Goal: Information Seeking & Learning: Check status

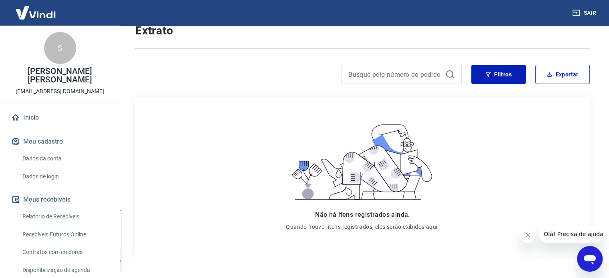
scroll to position [80, 0]
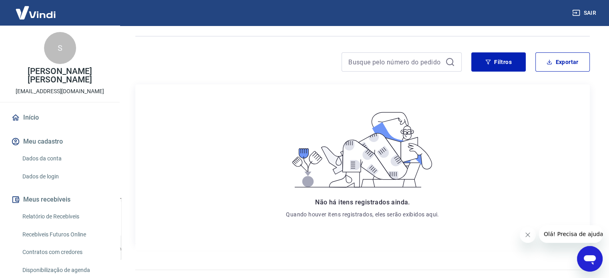
click at [38, 156] on link "Dados da conta" at bounding box center [64, 158] width 91 height 16
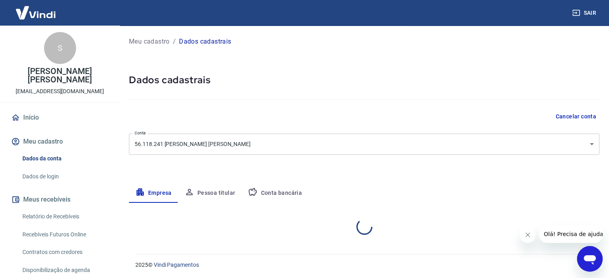
select select "GO"
select select "business"
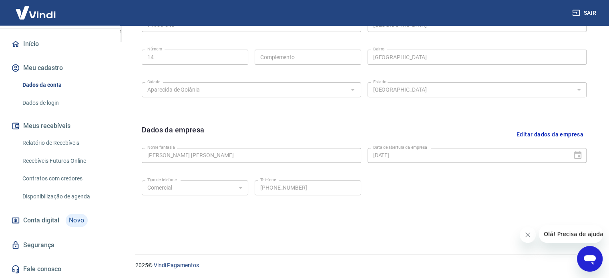
scroll to position [298, 0]
click at [53, 140] on link "Relatório de Recebíveis" at bounding box center [64, 143] width 91 height 16
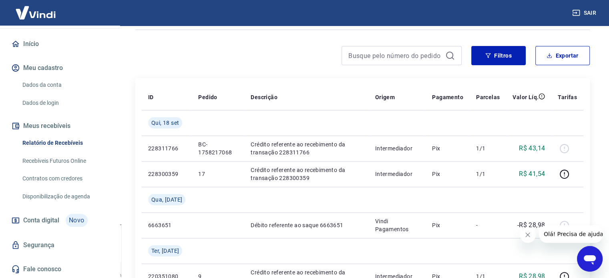
scroll to position [120, 0]
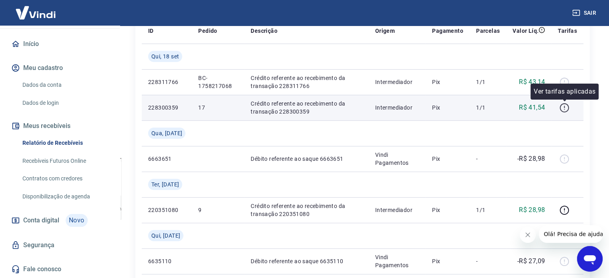
click at [565, 108] on icon "button" at bounding box center [564, 108] width 10 height 10
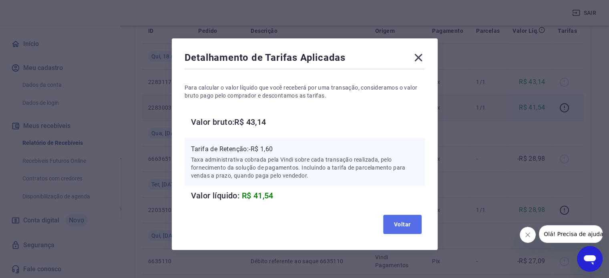
click at [409, 227] on button "Voltar" at bounding box center [402, 224] width 38 height 19
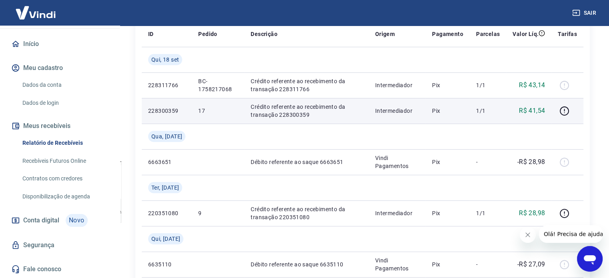
scroll to position [160, 0]
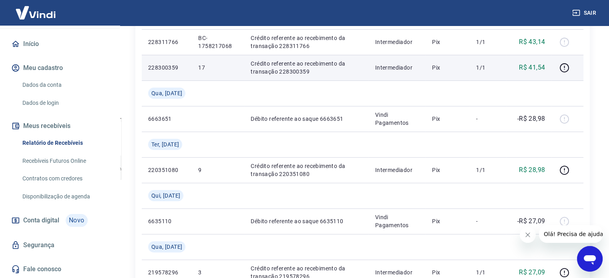
click at [47, 89] on link "Dados da conta" at bounding box center [64, 85] width 91 height 16
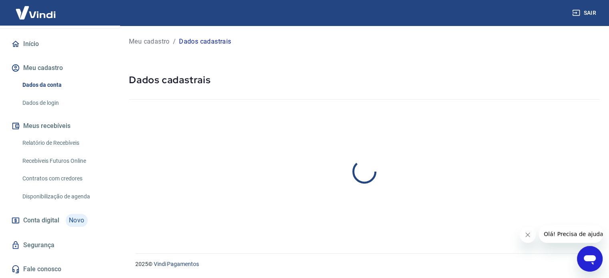
select select "GO"
select select "business"
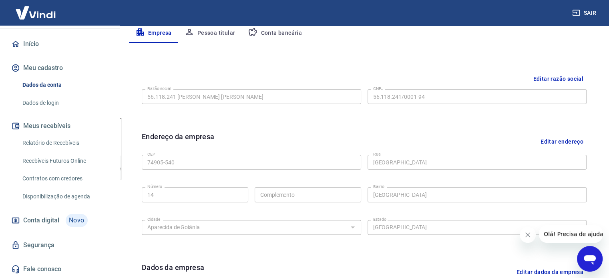
scroll to position [80, 0]
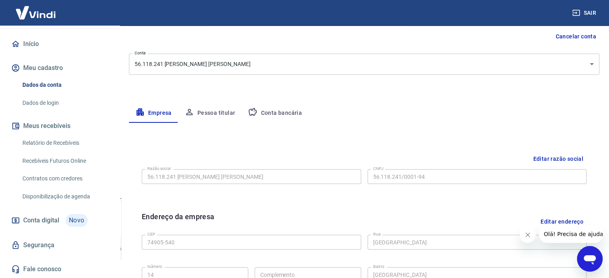
click at [278, 110] on button "Conta bancária" at bounding box center [274, 113] width 67 height 19
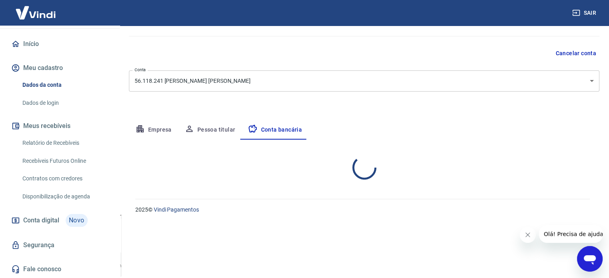
select select "1"
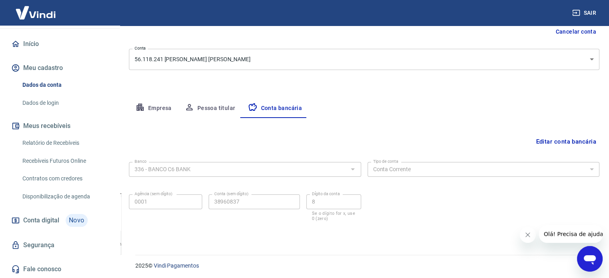
scroll to position [86, 0]
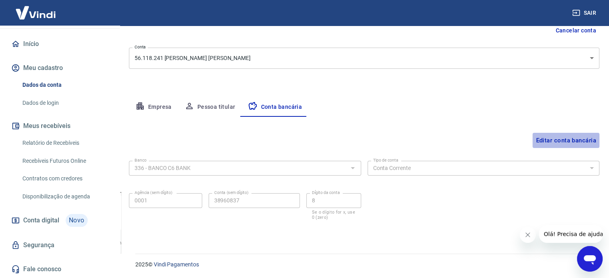
click at [563, 141] on button "Editar conta bancária" at bounding box center [565, 140] width 67 height 15
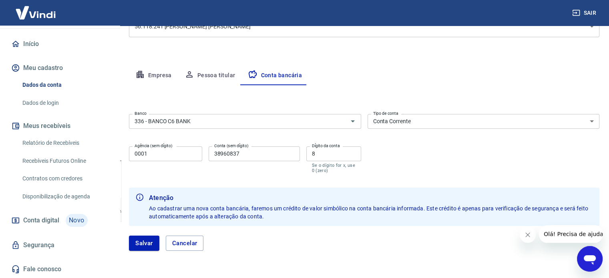
scroll to position [104, 0]
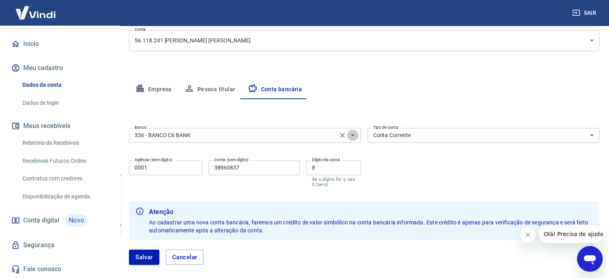
click at [353, 134] on icon "Abrir" at bounding box center [353, 135] width 10 height 10
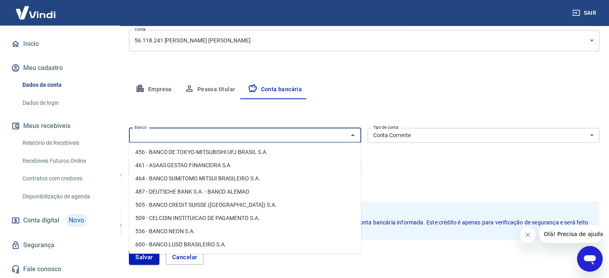
scroll to position [0, 0]
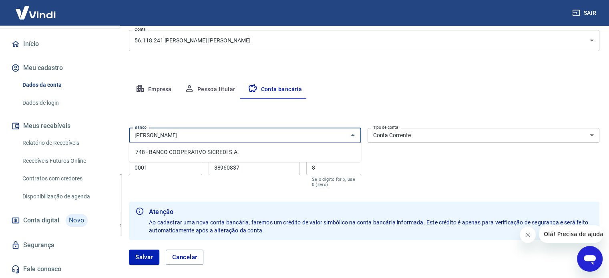
click at [190, 152] on li "748 - BANCO COOPERATIVO SICREDI S.A." at bounding box center [245, 152] width 232 height 13
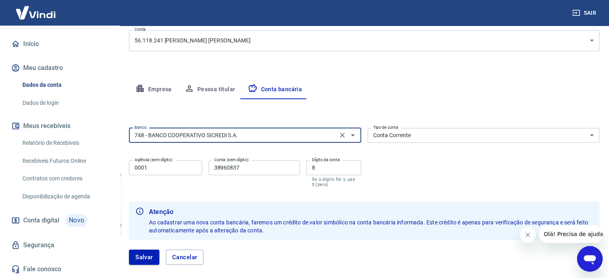
type input "748 - BANCO COOPERATIVO SICREDI S.A."
drag, startPoint x: 150, startPoint y: 166, endPoint x: 120, endPoint y: 164, distance: 30.4
click at [120, 164] on div "Meu cadastro / Dados cadastrais Dados cadastrais Cancelar conta Conta 56.118.24…" at bounding box center [363, 103] width 489 height 362
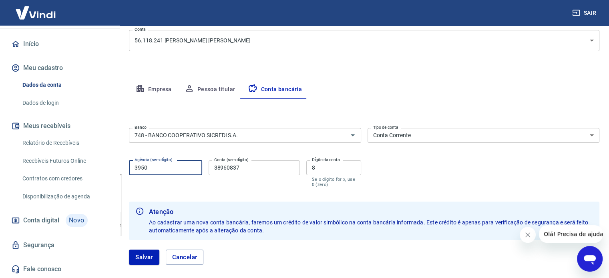
type input "3950"
drag, startPoint x: 250, startPoint y: 169, endPoint x: 211, endPoint y: 168, distance: 39.2
click at [211, 168] on input "38960837" at bounding box center [253, 167] width 91 height 15
type input "53579"
drag, startPoint x: 315, startPoint y: 170, endPoint x: 295, endPoint y: 170, distance: 20.0
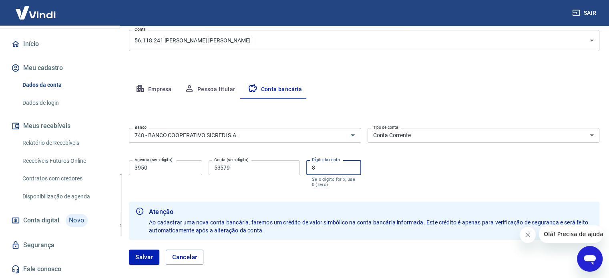
click at [297, 170] on div "Agência (sem dígito) 3950 Agência (sem dígito) Conta (sem dígito) 53579 Conta (…" at bounding box center [245, 173] width 232 height 32
type input "2"
click at [460, 170] on div "Banco 748 - BANCO COOPERATIVO SICREDI S.A. Banco Tipo de conta Conta Corrente C…" at bounding box center [364, 157] width 470 height 64
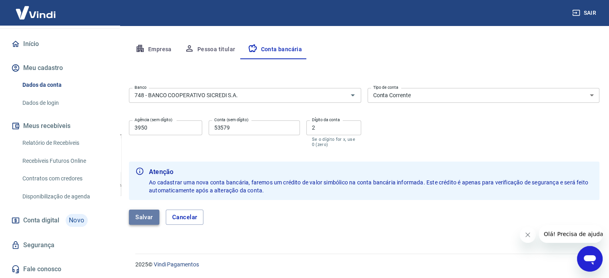
click at [146, 217] on button "Salvar" at bounding box center [144, 217] width 30 height 15
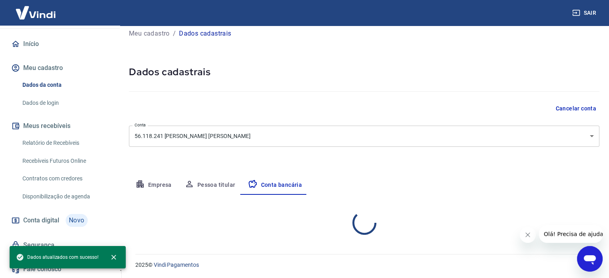
scroll to position [86, 0]
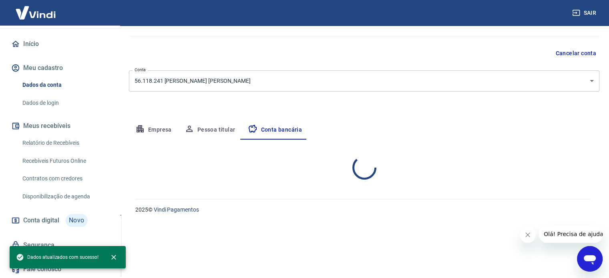
select select "1"
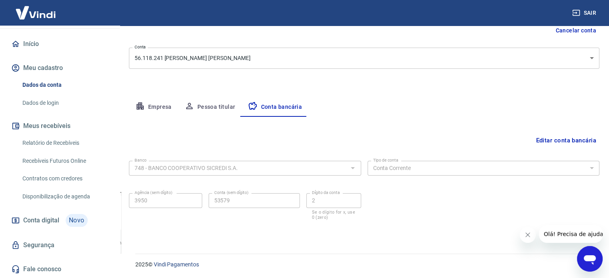
click at [26, 40] on link "Início" at bounding box center [60, 44] width 100 height 18
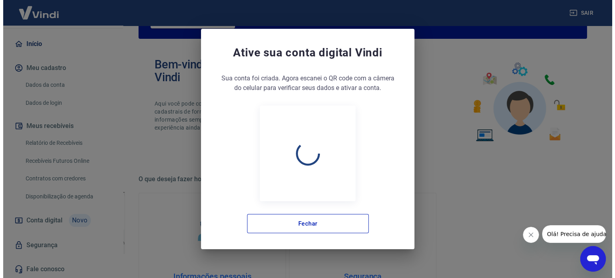
scroll to position [436, 0]
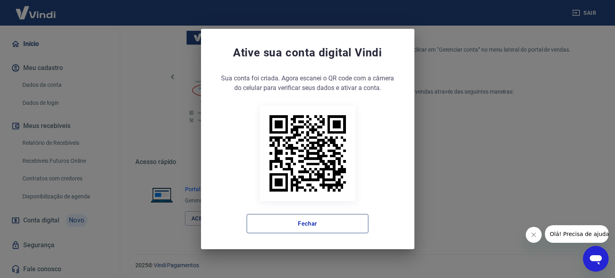
click at [321, 226] on button "Fechar" at bounding box center [307, 223] width 122 height 19
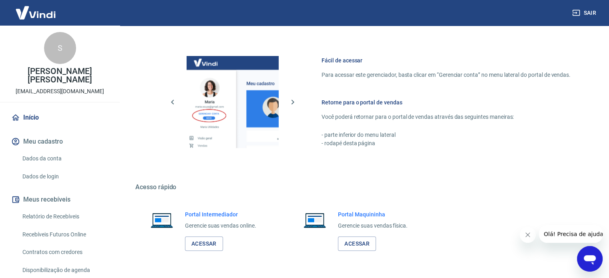
scroll to position [397, 0]
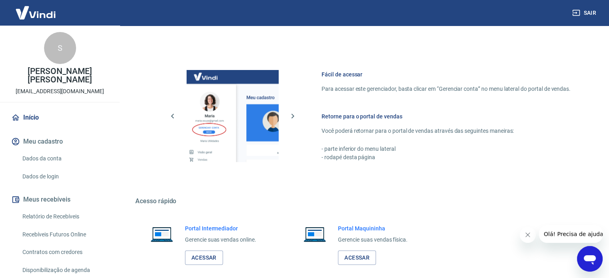
click at [29, 116] on link "Início" at bounding box center [60, 118] width 100 height 18
click at [32, 116] on link "Início" at bounding box center [60, 118] width 100 height 18
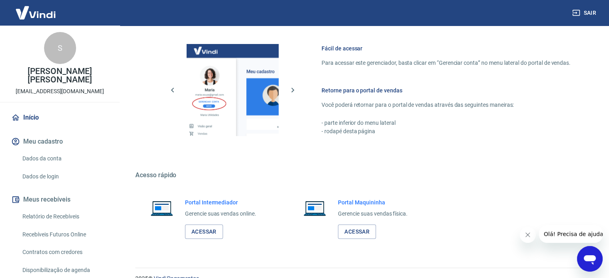
scroll to position [437, 0]
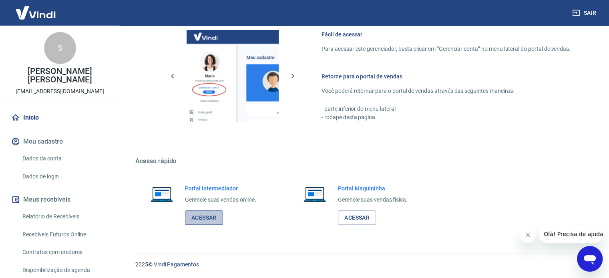
click at [210, 214] on link "Acessar" at bounding box center [204, 217] width 38 height 15
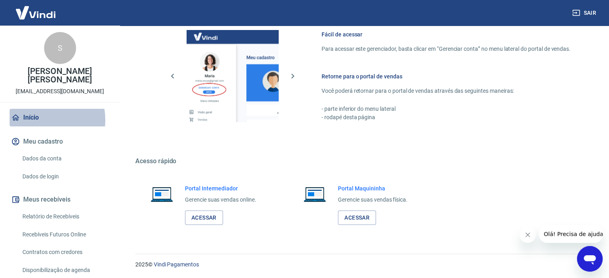
click at [35, 120] on link "Início" at bounding box center [60, 118] width 100 height 18
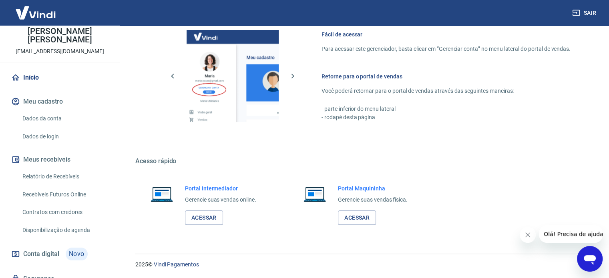
click at [45, 180] on link "Relatório de Recebíveis" at bounding box center [64, 176] width 91 height 16
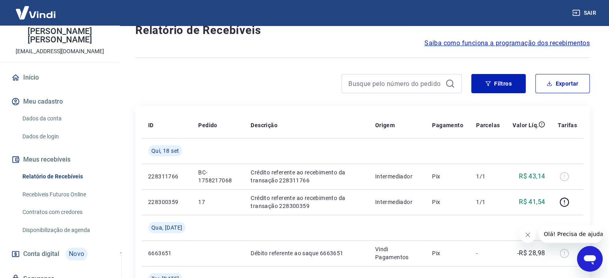
scroll to position [40, 0]
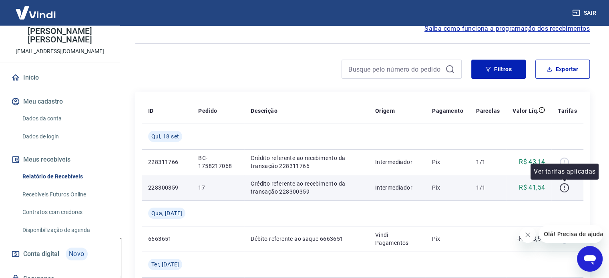
click at [562, 189] on icon "button" at bounding box center [564, 188] width 10 height 10
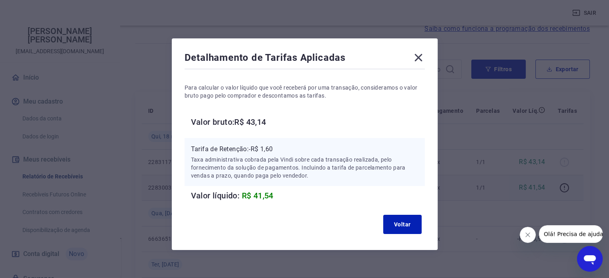
click at [421, 59] on icon at bounding box center [418, 57] width 13 height 13
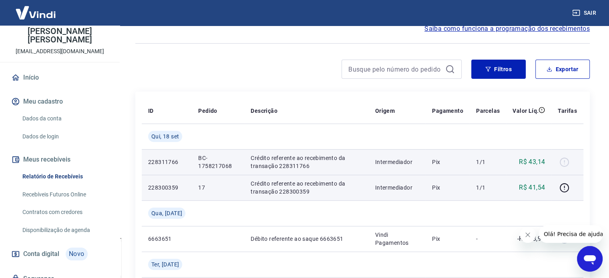
click at [568, 164] on div at bounding box center [566, 162] width 19 height 13
click at [269, 166] on p "Crédito referente ao recebimento da transação 228311766" at bounding box center [305, 162] width 111 height 16
click at [296, 167] on p "Crédito referente ao recebimento da transação 228311766" at bounding box center [305, 162] width 111 height 16
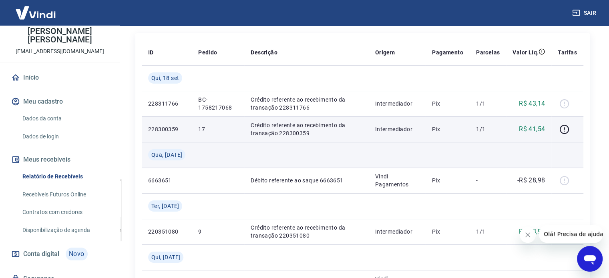
scroll to position [80, 0]
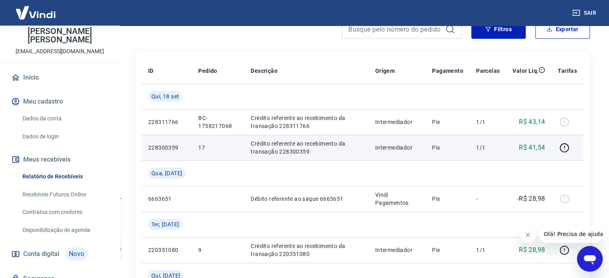
click at [202, 143] on td "17" at bounding box center [218, 148] width 52 height 26
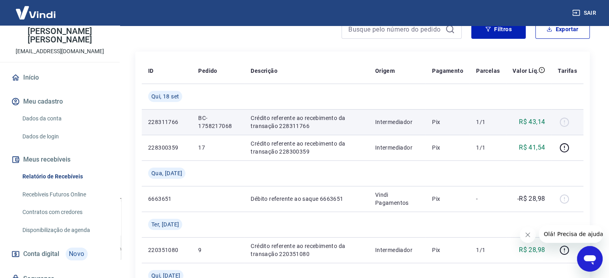
click at [206, 122] on p "BC-1758217068" at bounding box center [218, 122] width 40 height 16
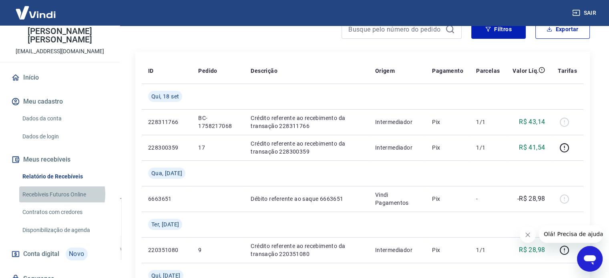
click at [55, 194] on link "Recebíveis Futuros Online" at bounding box center [64, 194] width 91 height 16
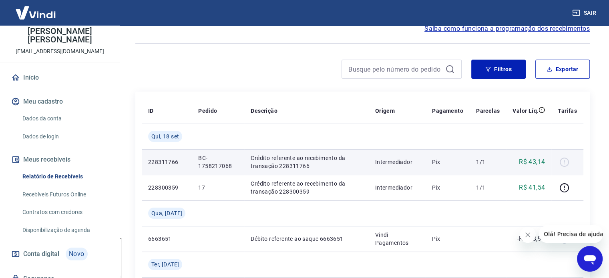
scroll to position [120, 0]
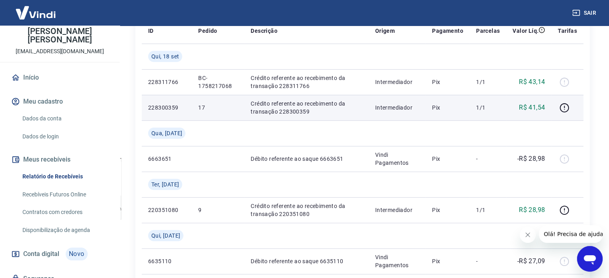
click at [217, 104] on p "17" at bounding box center [218, 108] width 40 height 8
click at [162, 108] on p "228300359" at bounding box center [166, 108] width 37 height 8
click at [253, 112] on p "Crédito referente ao recebimento da transação 228300359" at bounding box center [305, 108] width 111 height 16
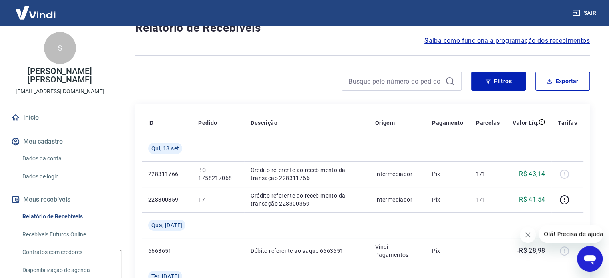
scroll to position [40, 0]
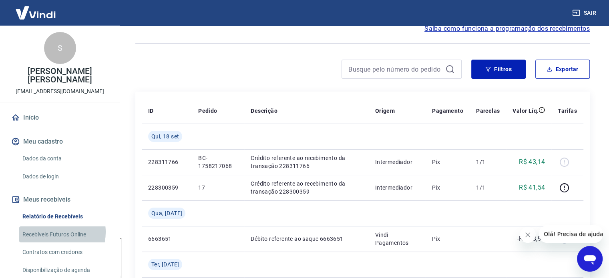
click at [50, 232] on link "Recebíveis Futuros Online" at bounding box center [64, 234] width 91 height 16
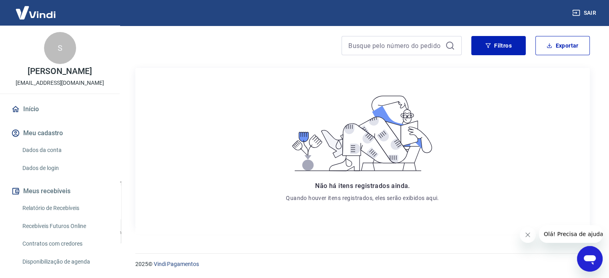
scroll to position [74, 0]
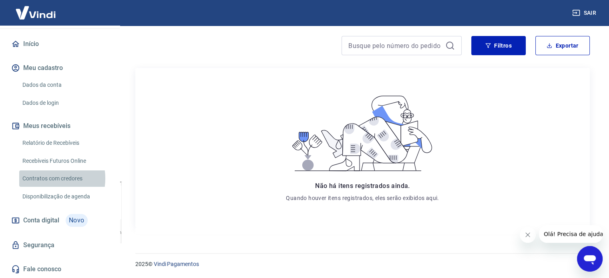
click at [45, 178] on link "Contratos com credores" at bounding box center [64, 178] width 91 height 16
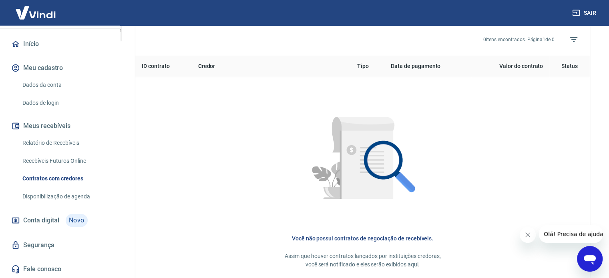
scroll to position [293, 0]
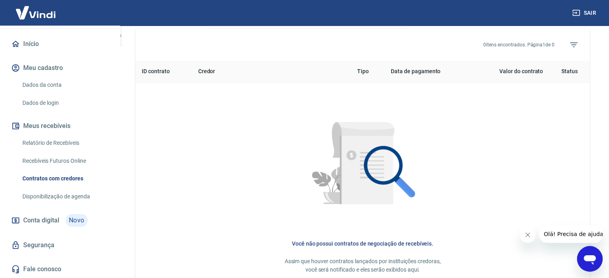
click at [55, 196] on link "Disponibilização de agenda" at bounding box center [64, 196] width 91 height 16
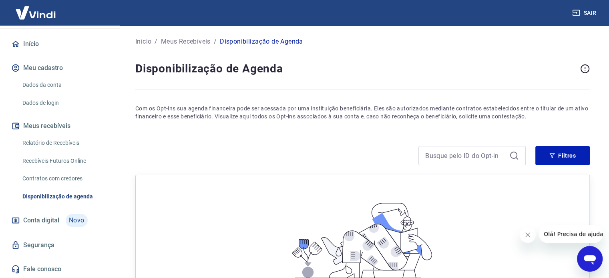
click at [49, 163] on link "Recebíveis Futuros Online" at bounding box center [64, 161] width 91 height 16
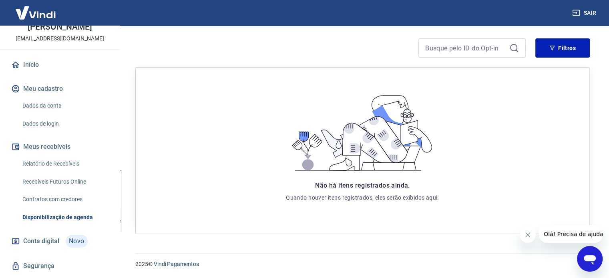
scroll to position [74, 0]
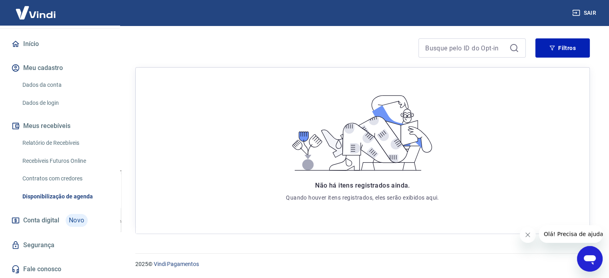
click at [40, 221] on span "Conta digital" at bounding box center [41, 220] width 36 height 11
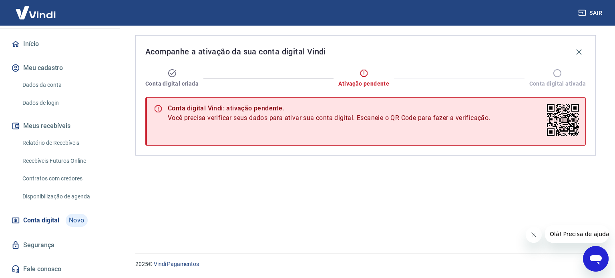
click at [557, 81] on span "Conta digital ativada" at bounding box center [557, 84] width 56 height 8
click at [579, 50] on icon "button" at bounding box center [579, 52] width 10 height 10
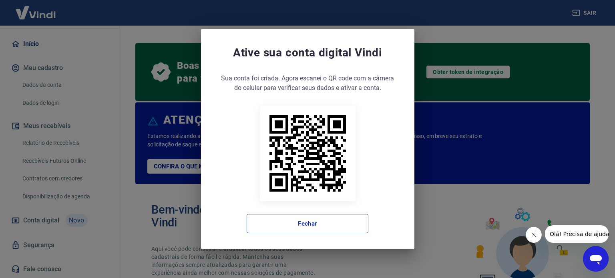
click at [296, 221] on button "Fechar" at bounding box center [307, 223] width 122 height 19
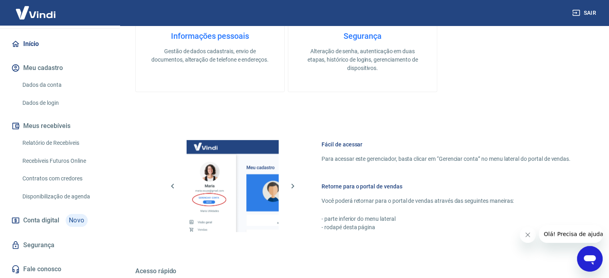
scroll to position [496, 0]
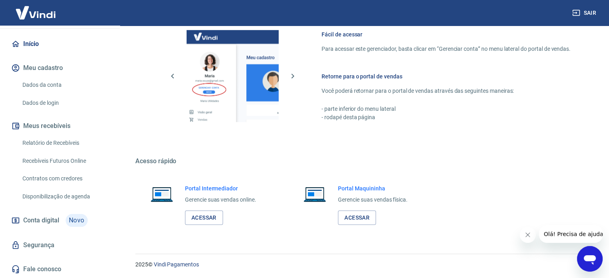
click at [28, 43] on link "Início" at bounding box center [60, 44] width 100 height 18
click at [36, 88] on link "Dados da conta" at bounding box center [64, 85] width 91 height 16
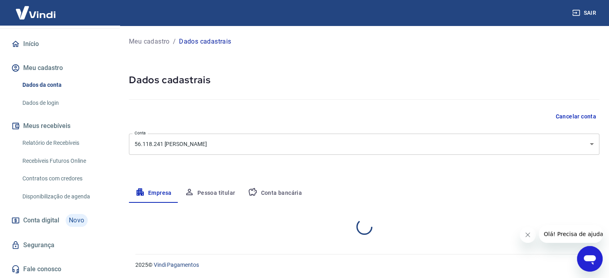
select select "GO"
select select "business"
click at [40, 100] on link "Dados de login" at bounding box center [64, 103] width 91 height 16
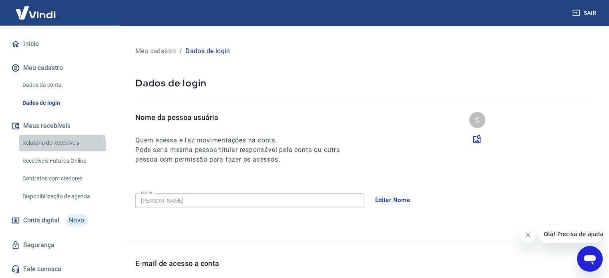
click at [53, 147] on link "Relatório de Recebíveis" at bounding box center [64, 143] width 91 height 16
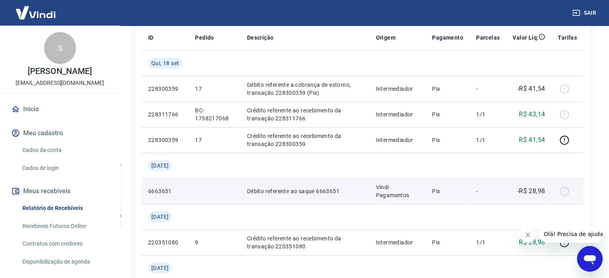
scroll to position [120, 0]
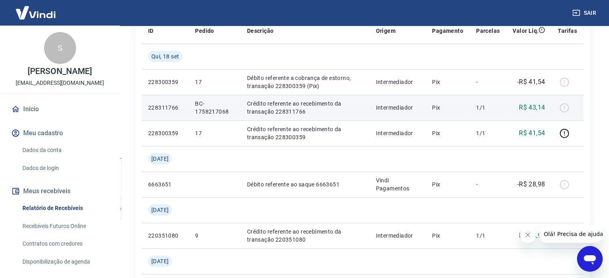
click at [192, 110] on td "BC-1758217068" at bounding box center [214, 108] width 52 height 26
click at [152, 110] on p "228311766" at bounding box center [165, 108] width 34 height 8
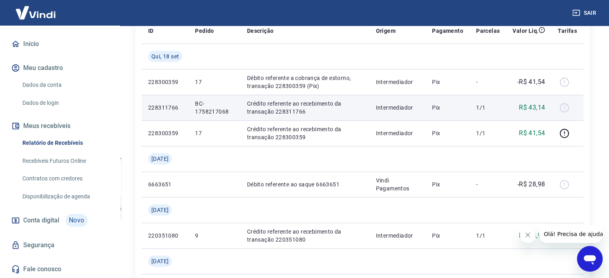
click at [561, 105] on div at bounding box center [566, 107] width 19 height 13
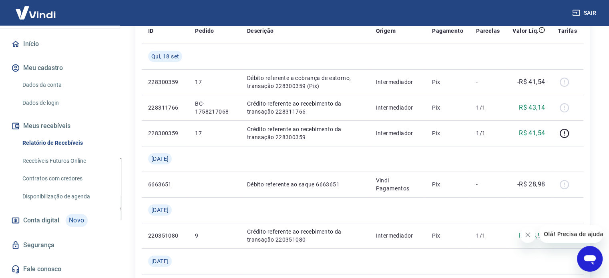
click at [30, 44] on link "Início" at bounding box center [60, 44] width 100 height 18
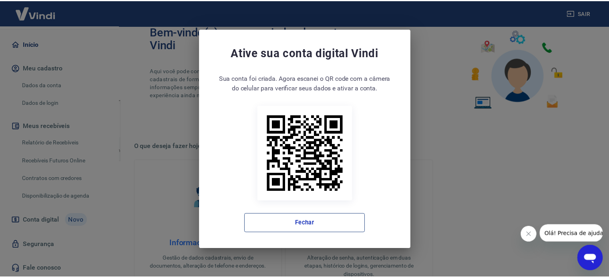
scroll to position [179, 0]
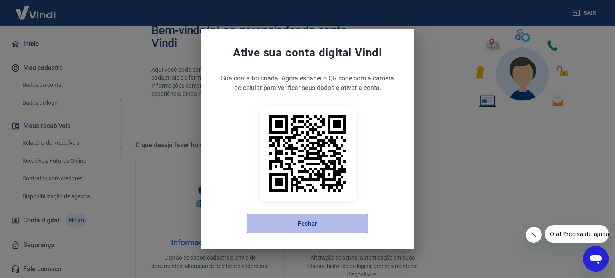
click at [306, 225] on button "Fechar" at bounding box center [307, 223] width 122 height 19
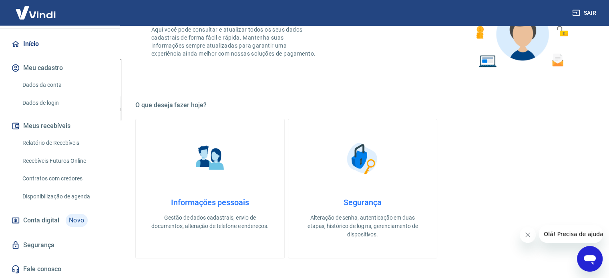
scroll to position [259, 0]
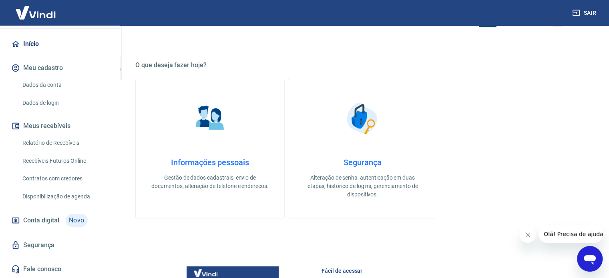
click at [61, 160] on link "Recebíveis Futuros Online" at bounding box center [64, 161] width 91 height 16
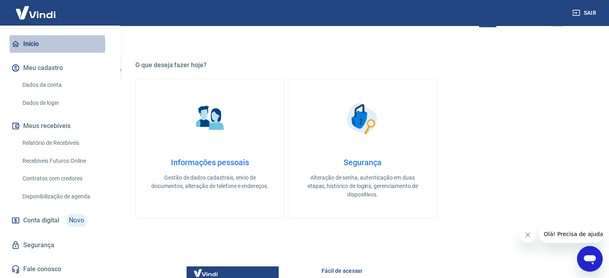
click at [34, 45] on link "Início" at bounding box center [60, 44] width 100 height 18
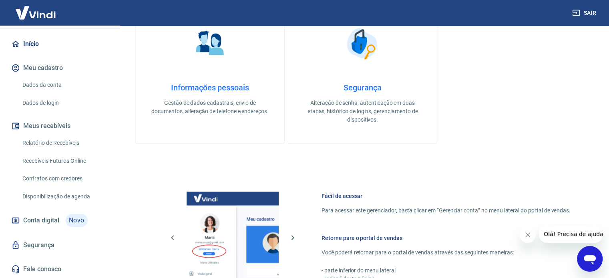
scroll to position [339, 0]
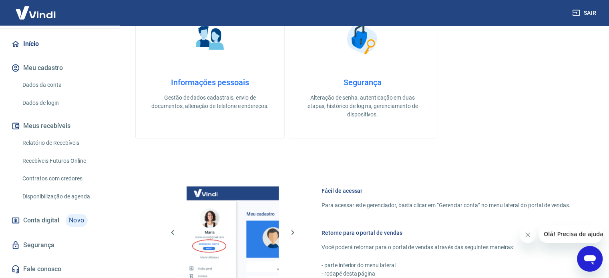
click at [50, 140] on link "Relatório de Recebíveis" at bounding box center [64, 143] width 91 height 16
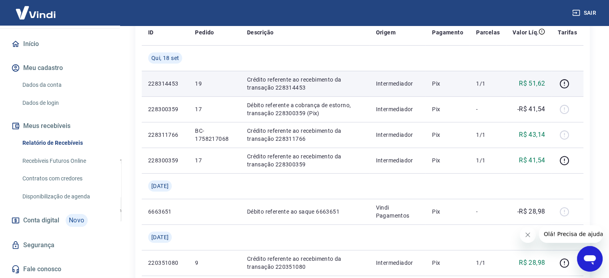
scroll to position [120, 0]
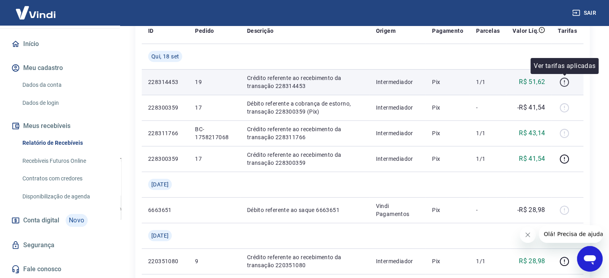
click at [567, 81] on icon "button" at bounding box center [564, 82] width 10 height 10
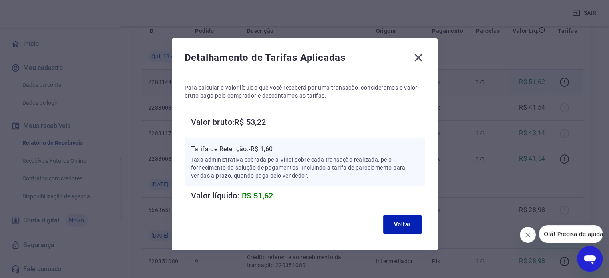
click at [420, 57] on icon at bounding box center [418, 57] width 13 height 13
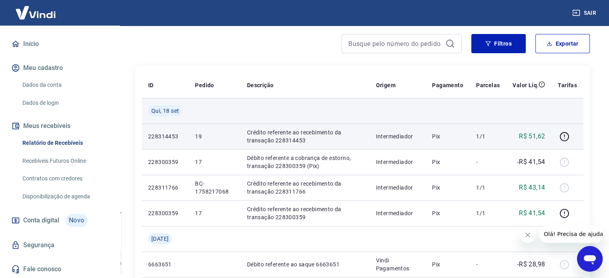
scroll to position [80, 0]
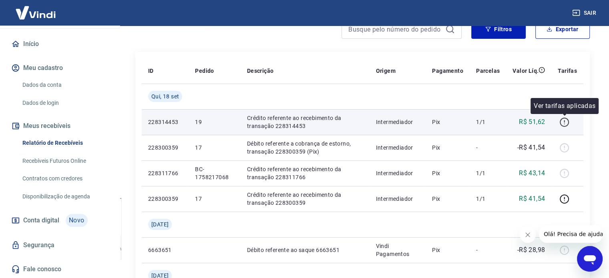
click at [567, 121] on icon "button" at bounding box center [564, 122] width 10 height 10
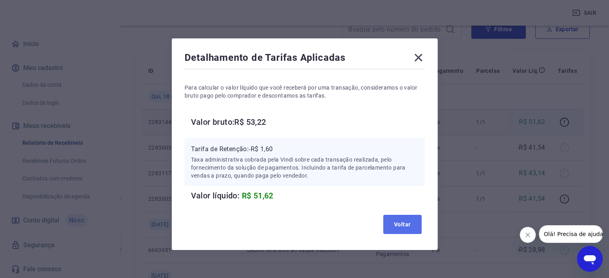
click at [392, 224] on button "Voltar" at bounding box center [402, 224] width 38 height 19
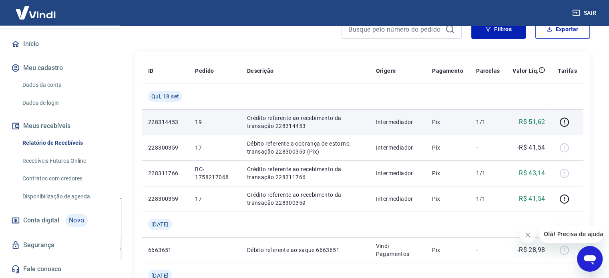
click at [437, 127] on td "Pix" at bounding box center [447, 122] width 44 height 26
click at [273, 125] on p "Crédito referente ao recebimento da transação 228314453" at bounding box center [305, 122] width 116 height 16
click at [204, 123] on p "19" at bounding box center [214, 122] width 39 height 8
click at [165, 126] on p "228314453" at bounding box center [165, 122] width 34 height 8
click at [164, 125] on p "228314453" at bounding box center [165, 122] width 34 height 8
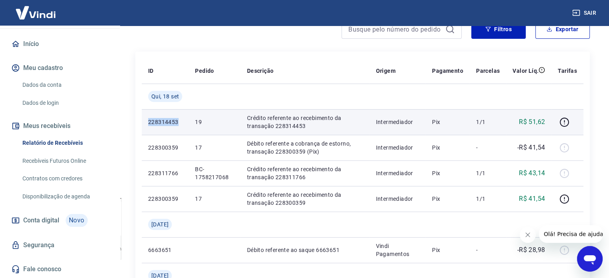
scroll to position [0, 0]
